Goal: Find specific page/section: Find specific page/section

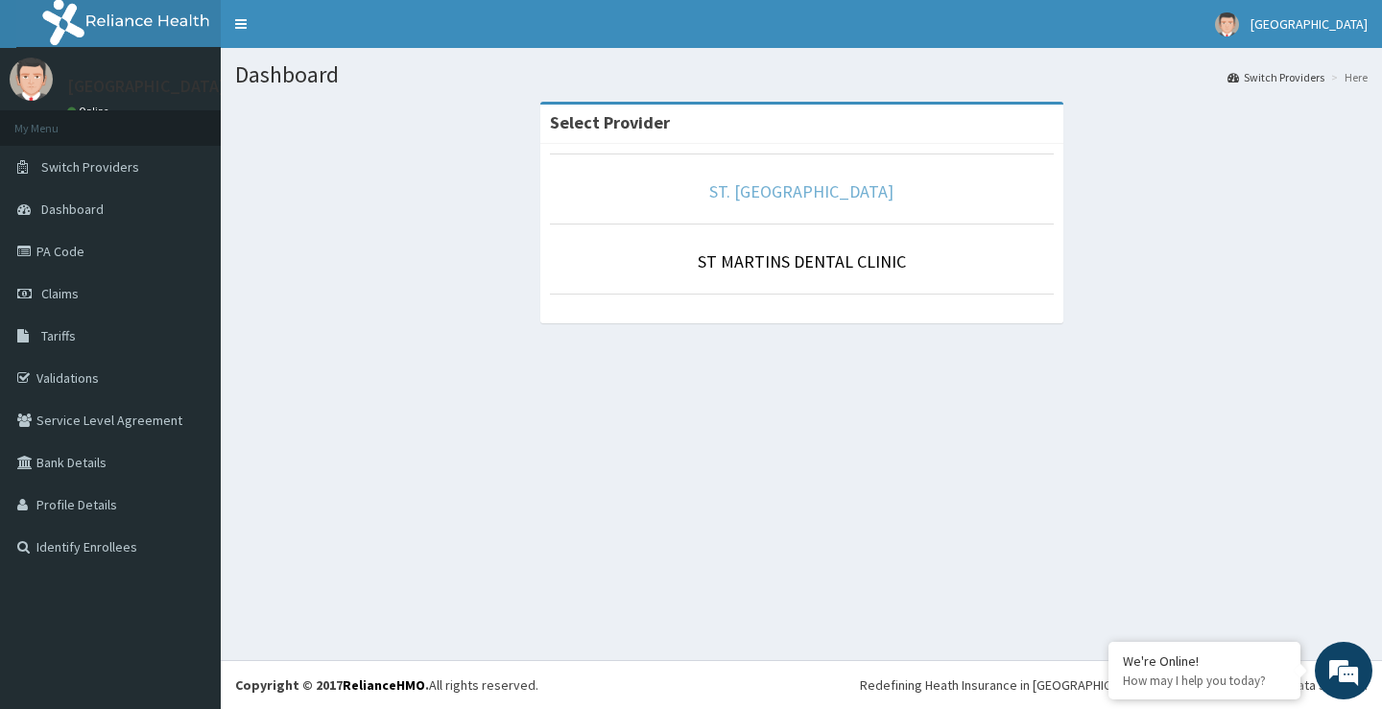
click at [755, 190] on link "ST. [GEOGRAPHIC_DATA]" at bounding box center [801, 191] width 184 height 22
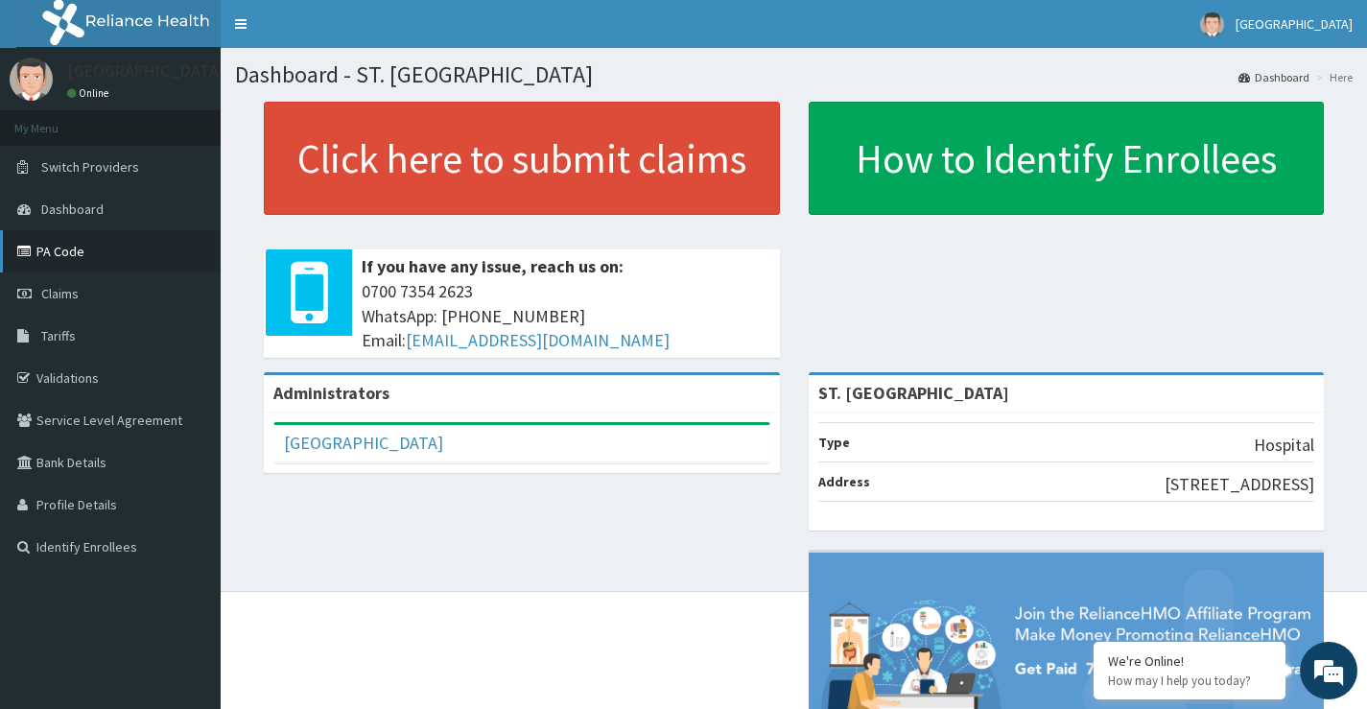
click at [53, 250] on link "PA Code" at bounding box center [110, 251] width 221 height 42
